Goal: Task Accomplishment & Management: Manage account settings

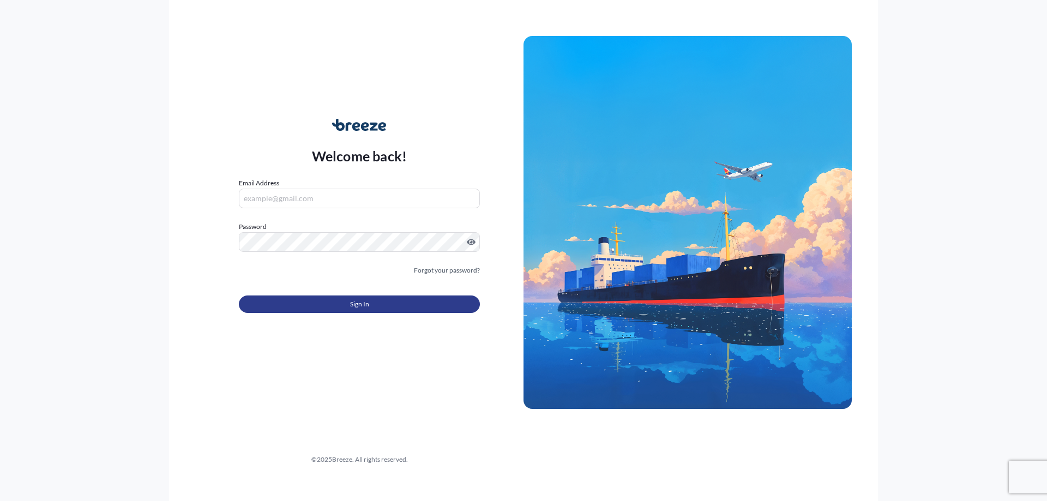
type input "[PERSON_NAME][EMAIL_ADDRESS][DOMAIN_NAME]"
click at [352, 303] on span "Sign In" at bounding box center [359, 304] width 19 height 11
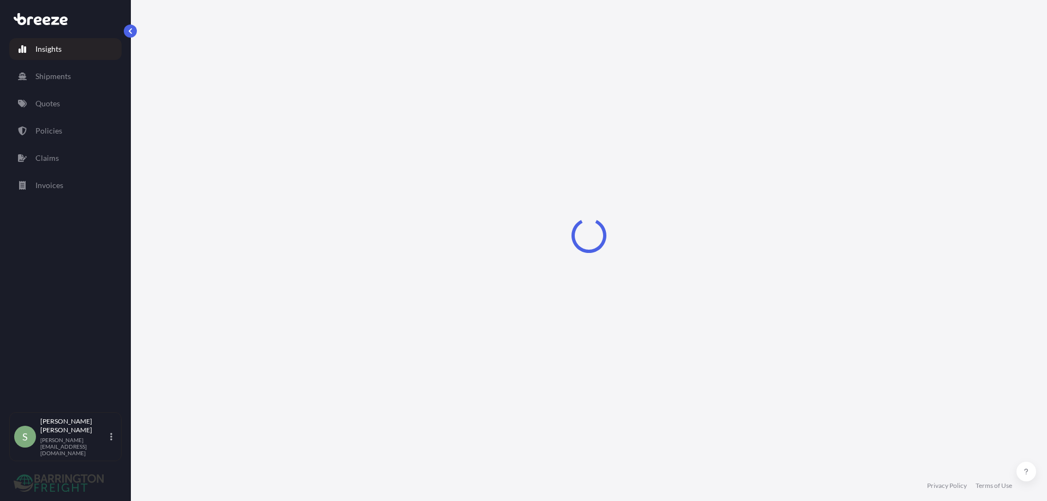
select select "2025"
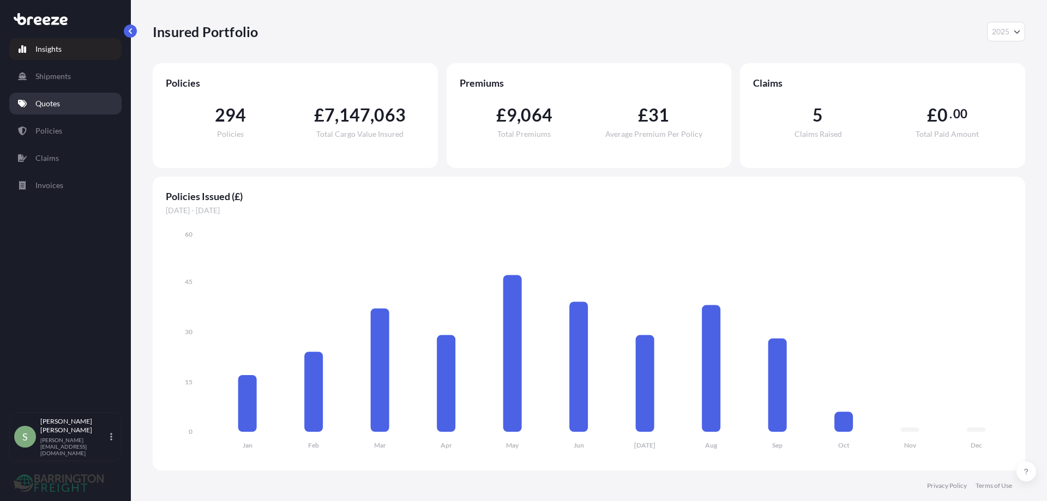
click at [38, 106] on p "Quotes" at bounding box center [47, 103] width 25 height 11
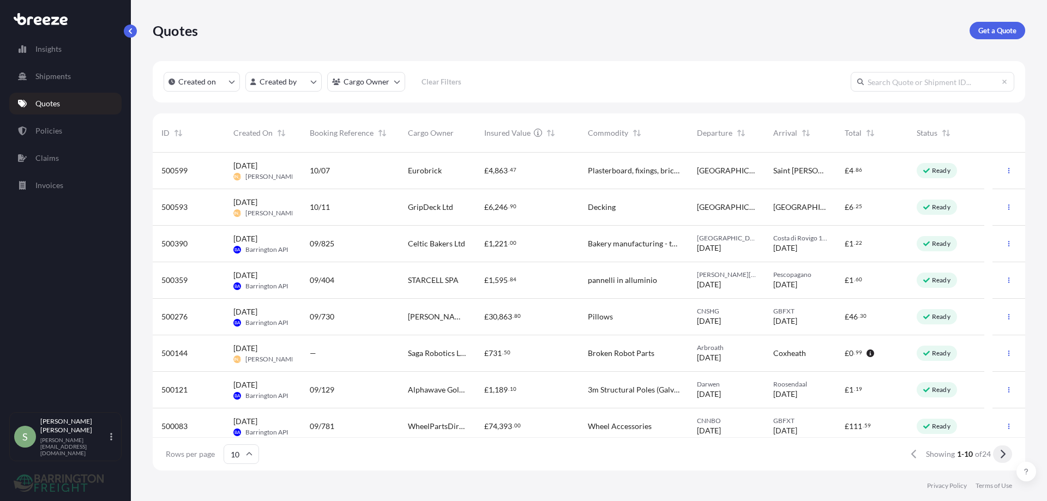
click at [1005, 451] on icon at bounding box center [1003, 454] width 6 height 10
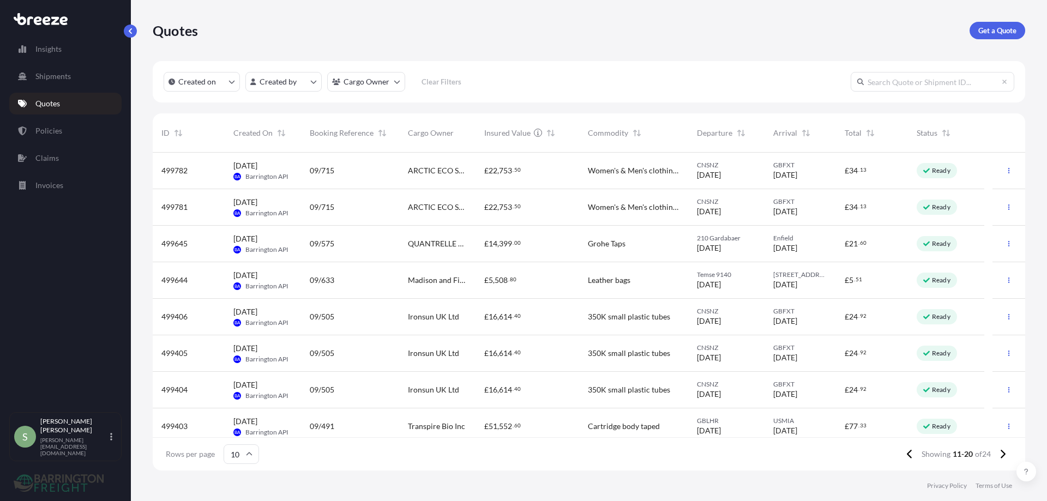
scroll to position [55, 0]
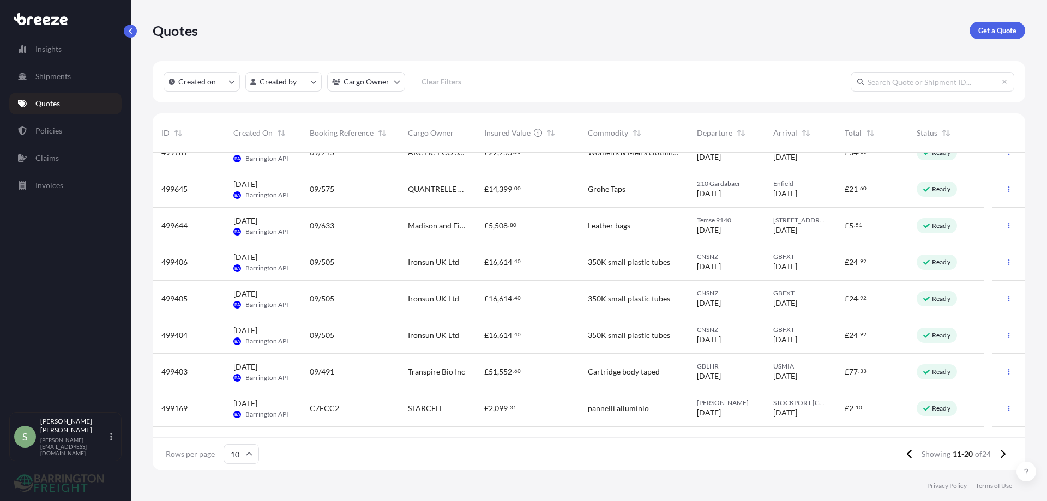
click at [442, 370] on span "Transpire Bio Inc" at bounding box center [436, 371] width 57 height 11
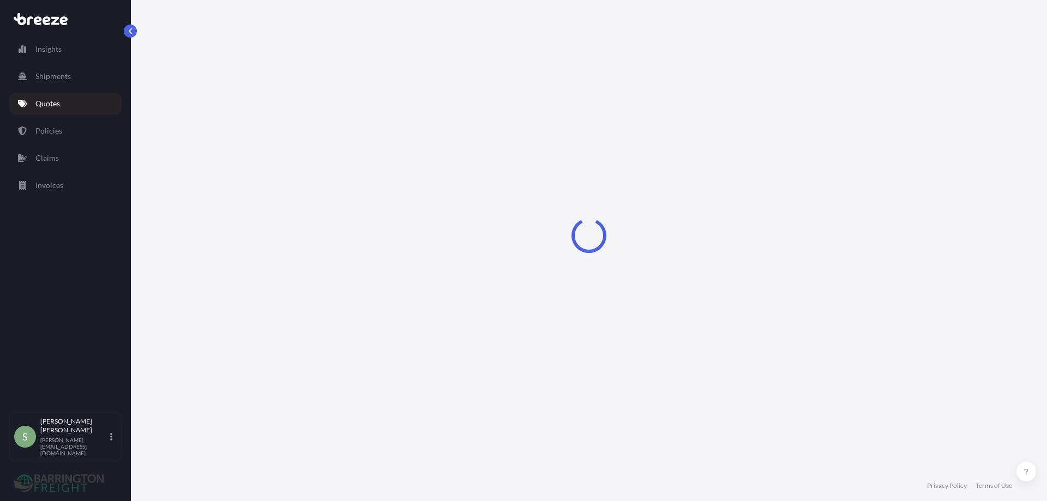
select select "Road"
select select "Air"
select select "Road"
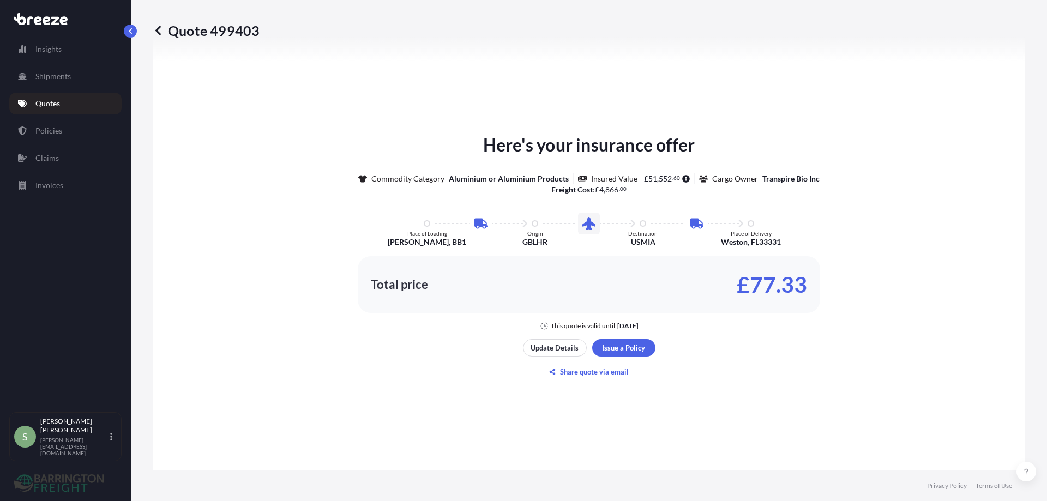
scroll to position [600, 0]
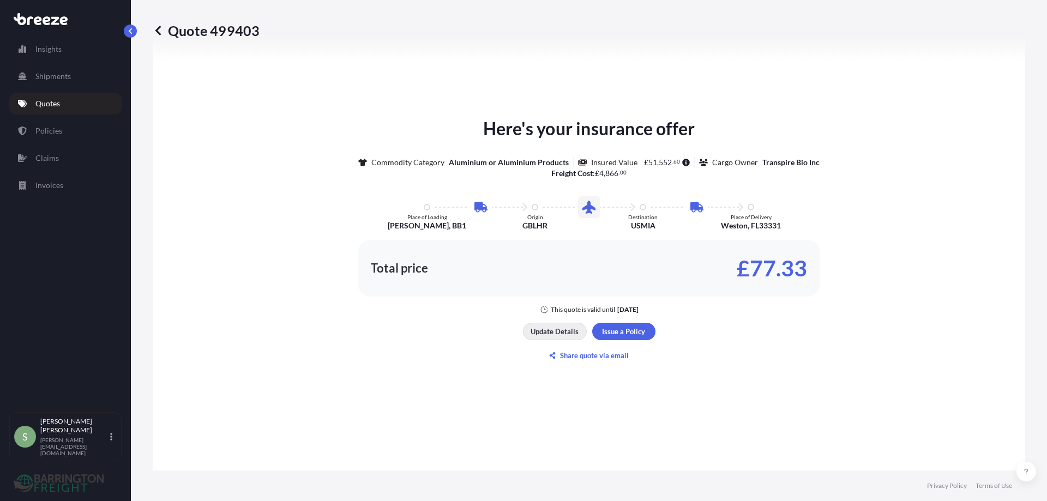
click at [545, 329] on p "Update Details" at bounding box center [555, 331] width 48 height 11
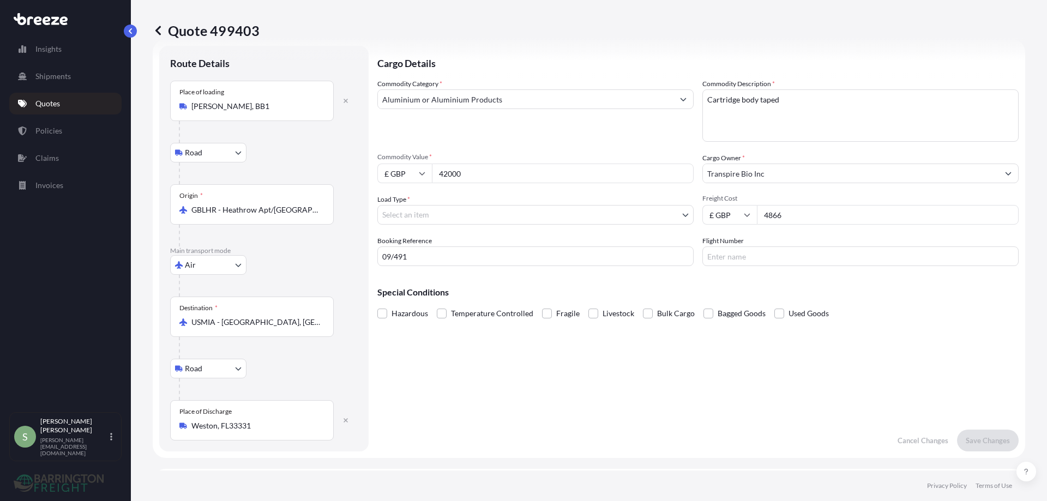
scroll to position [17, 0]
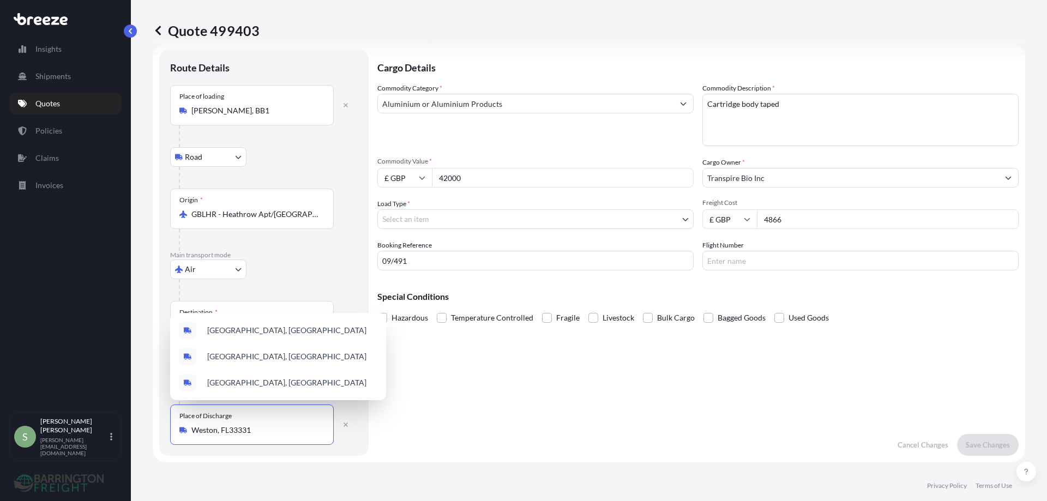
click at [194, 431] on input "Weston, FL33331" at bounding box center [255, 430] width 129 height 11
drag, startPoint x: 251, startPoint y: 428, endPoint x: 187, endPoint y: 426, distance: 64.4
click at [187, 426] on div "Weston, FL33331" at bounding box center [251, 430] width 145 height 11
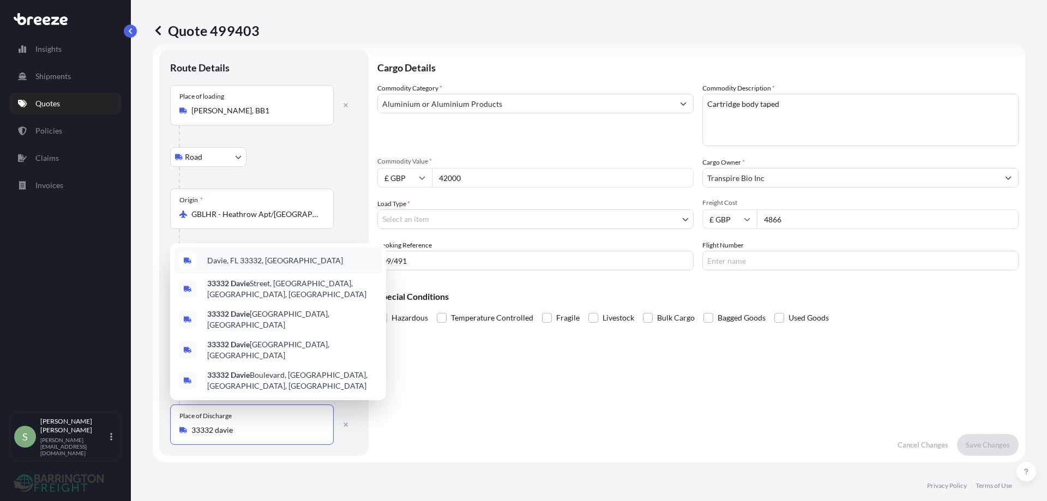
click at [228, 266] on span "Davie, FL 33332, [GEOGRAPHIC_DATA]" at bounding box center [275, 260] width 136 height 11
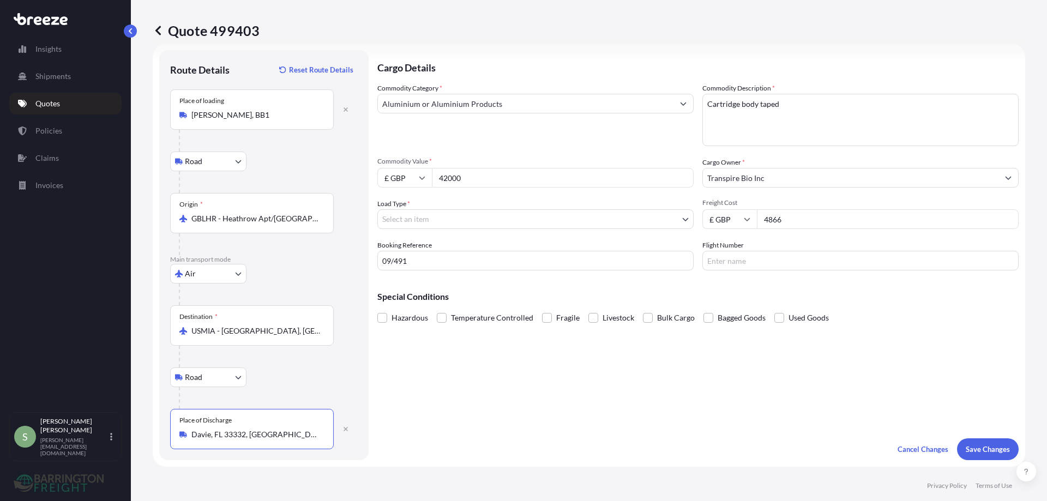
type input "Davie, FL 33332, [GEOGRAPHIC_DATA]"
click at [434, 221] on body "Insights Shipments Quotes Policies Claims Invoices S [PERSON_NAME] [PERSON_NAME…" at bounding box center [523, 250] width 1047 height 501
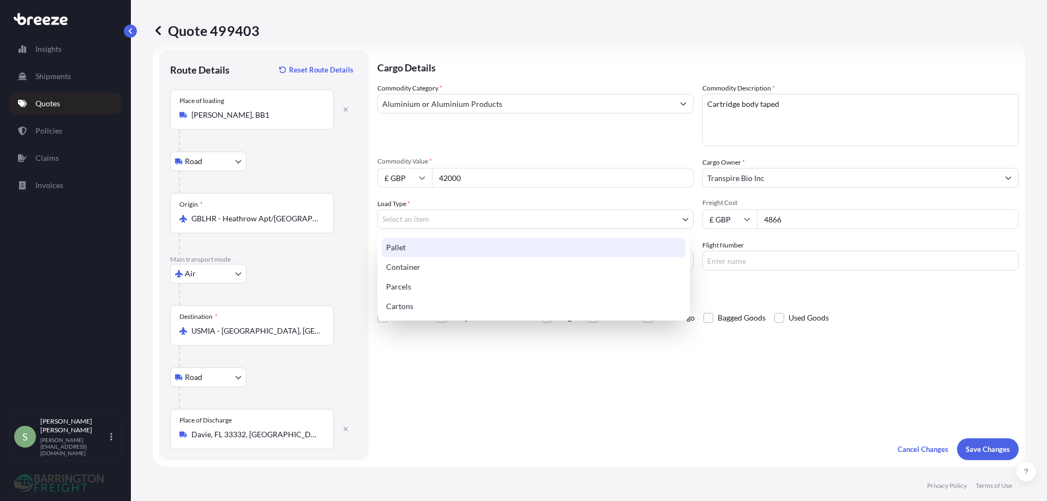
click at [397, 249] on div "Pallet" at bounding box center [534, 248] width 304 height 20
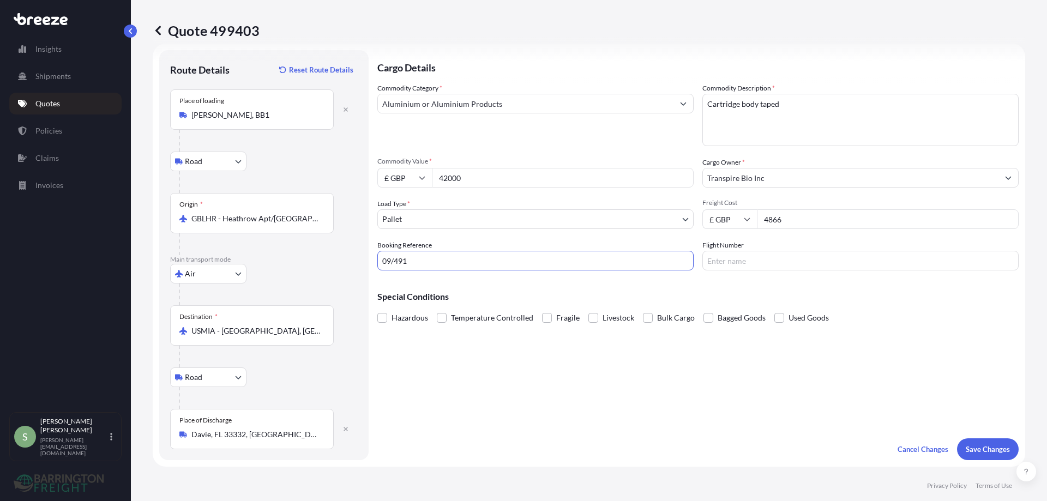
drag, startPoint x: 413, startPoint y: 259, endPoint x: 377, endPoint y: 256, distance: 36.1
click at [377, 256] on form "Route Details Reset Route Details Place of loading [PERSON_NAME][GEOGRAPHIC_DAT…" at bounding box center [589, 255] width 873 height 423
type input "25831"
click at [978, 444] on p "Save Changes" at bounding box center [988, 449] width 44 height 11
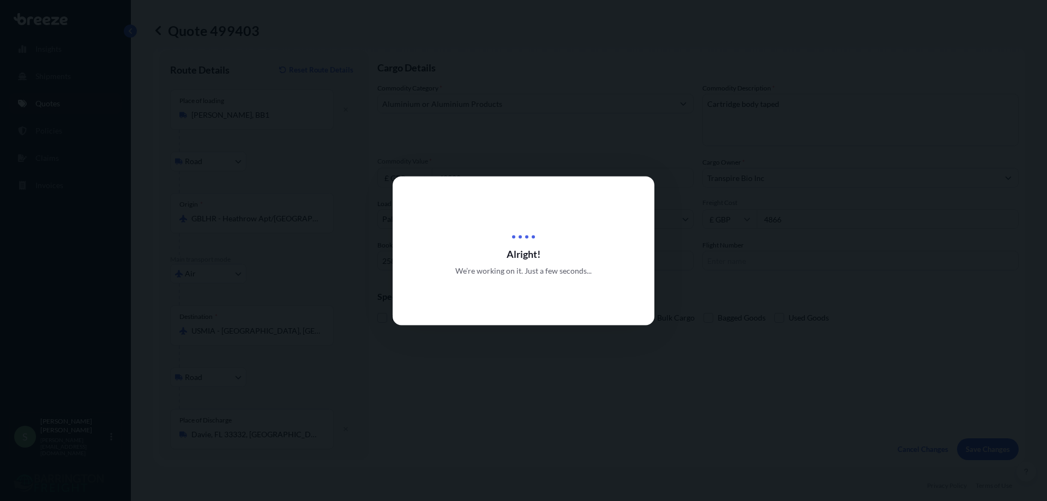
type input "[STREET_ADDRESS]"
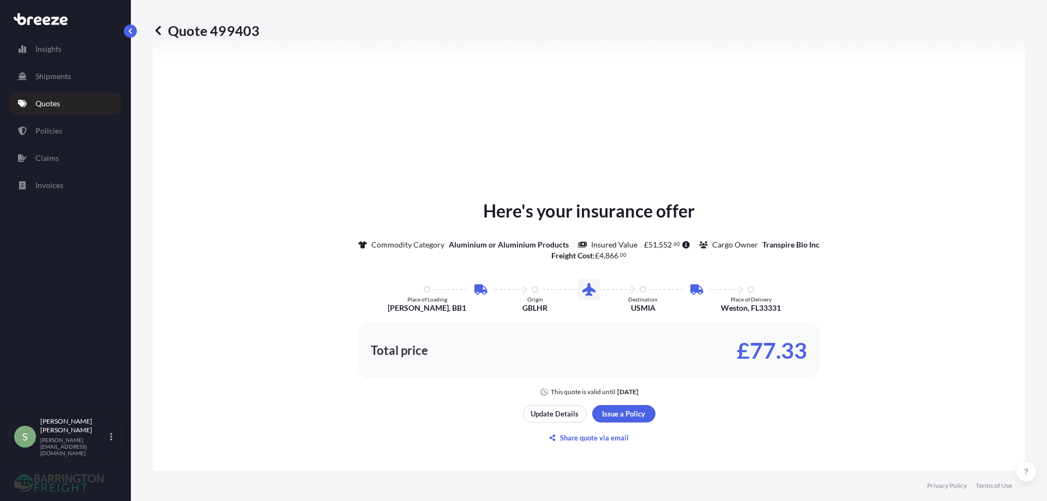
select select "Road"
select select "Air"
select select "Road"
select select "1"
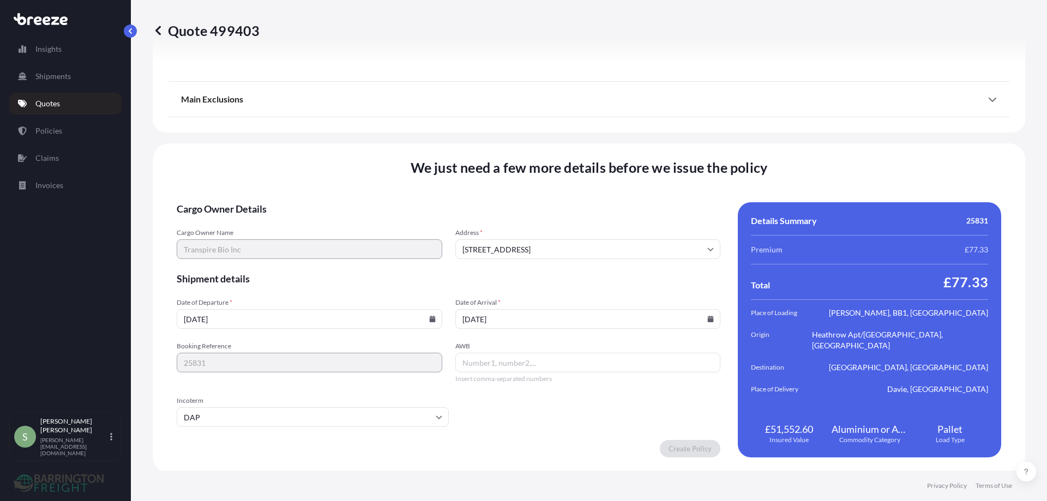
scroll to position [1446, 0]
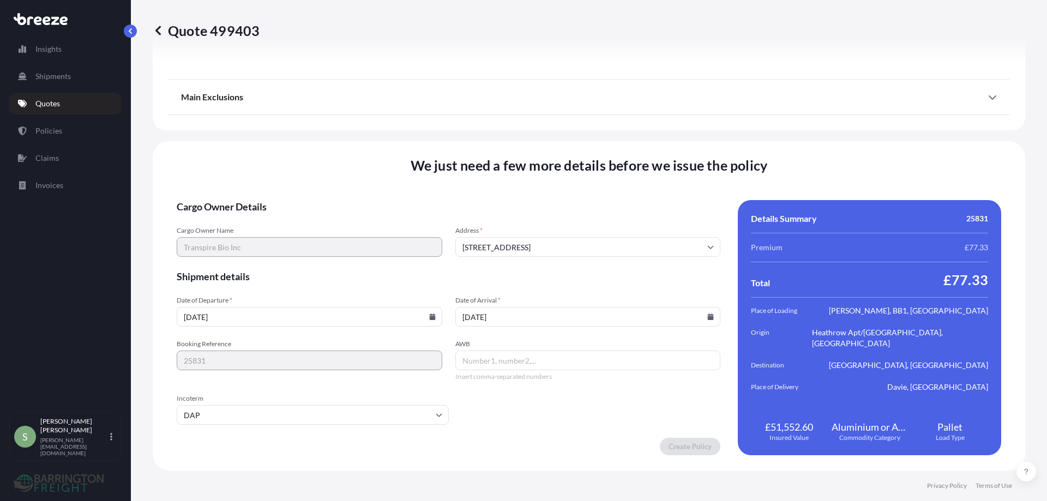
click at [429, 316] on icon at bounding box center [432, 317] width 7 height 7
click at [260, 139] on button at bounding box center [251, 147] width 17 height 17
click at [231, 198] on button "6" at bounding box center [231, 196] width 17 height 17
type input "[STREET_ADDRESS]"
type input "[DATE]"
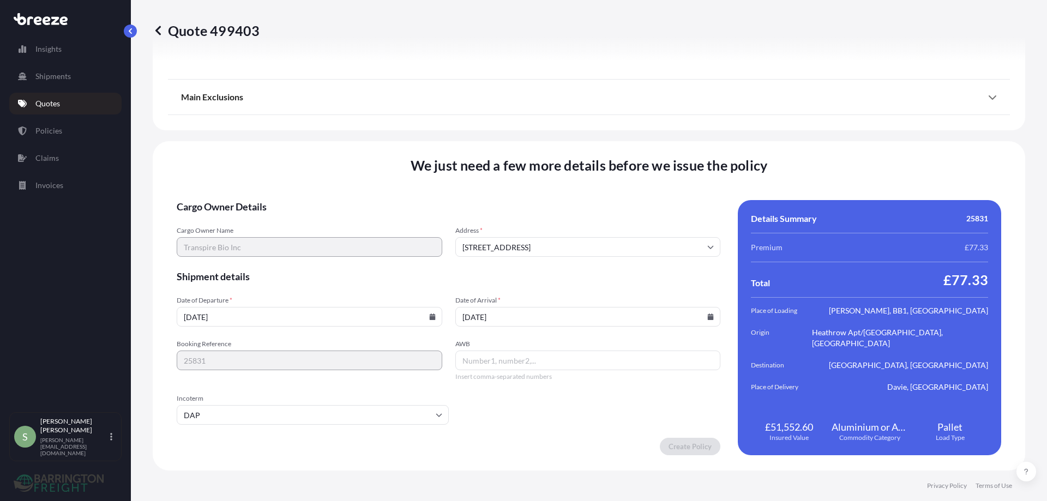
click at [708, 315] on icon at bounding box center [711, 317] width 6 height 7
click at [508, 239] on button "20" at bounding box center [507, 235] width 17 height 17
type input "[STREET_ADDRESS]"
type input "[DATE]"
click at [482, 247] on input "[STREET_ADDRESS]" at bounding box center [588, 247] width 266 height 20
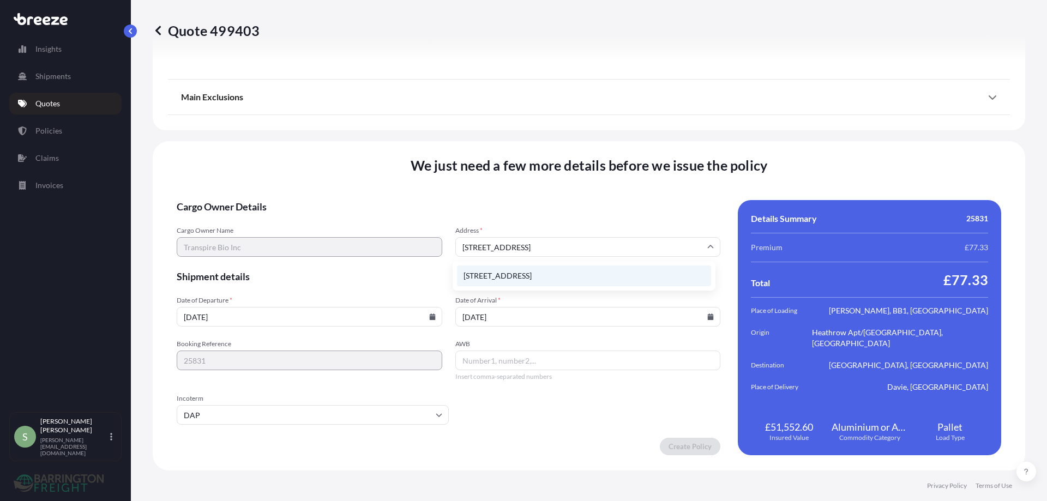
click at [499, 274] on li "[STREET_ADDRESS]" at bounding box center [584, 276] width 254 height 21
type input "[STREET_ADDRESS]"
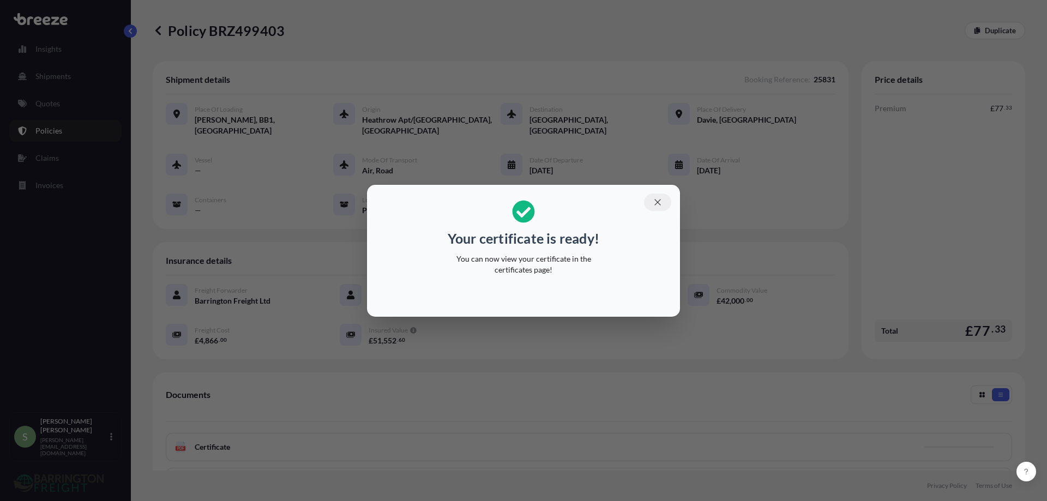
click at [656, 201] on icon "button" at bounding box center [657, 202] width 6 height 6
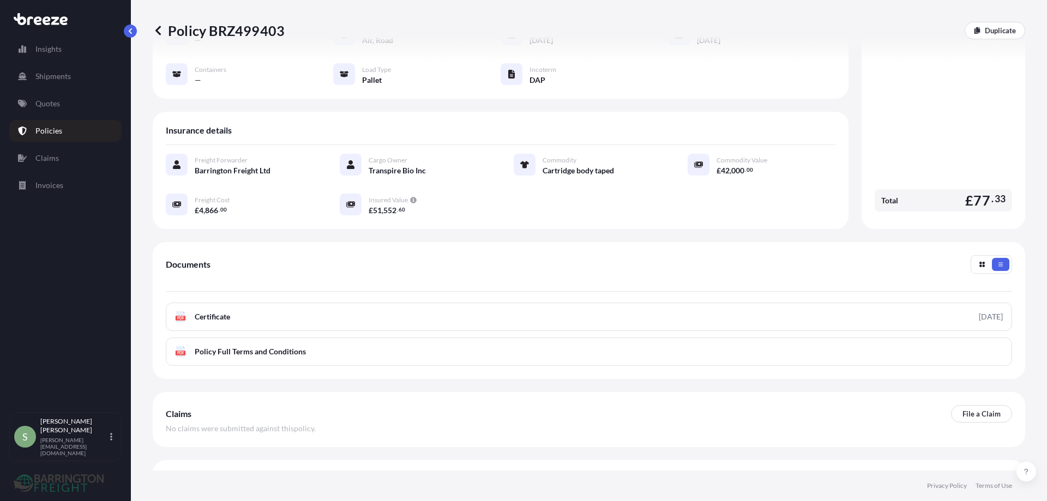
scroll to position [144, 0]
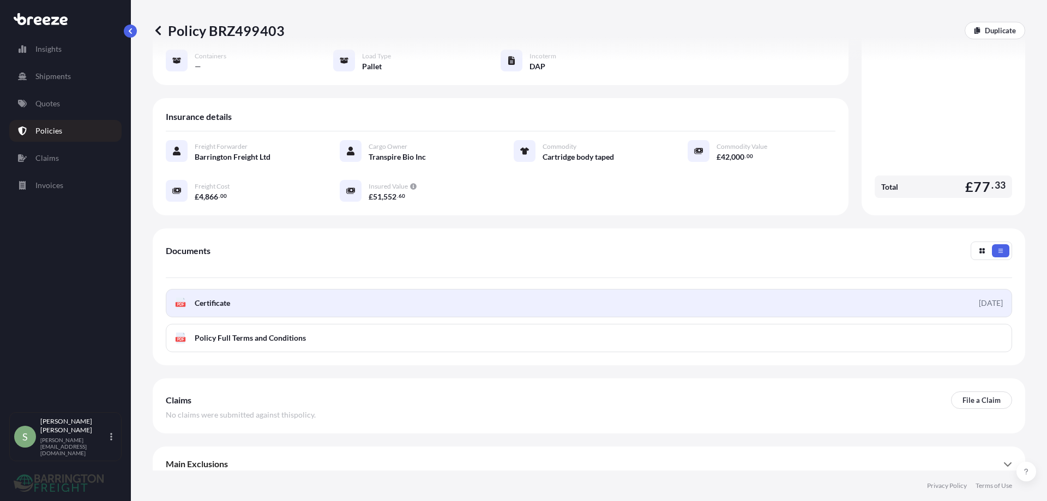
click at [201, 298] on span "Certificate" at bounding box center [212, 303] width 35 height 11
